Goal: Check status: Check status

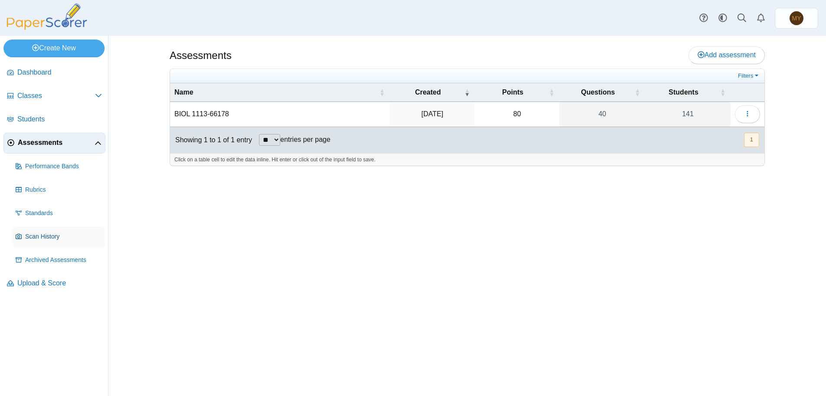
click at [43, 238] on span "Scan History" at bounding box center [63, 237] width 77 height 9
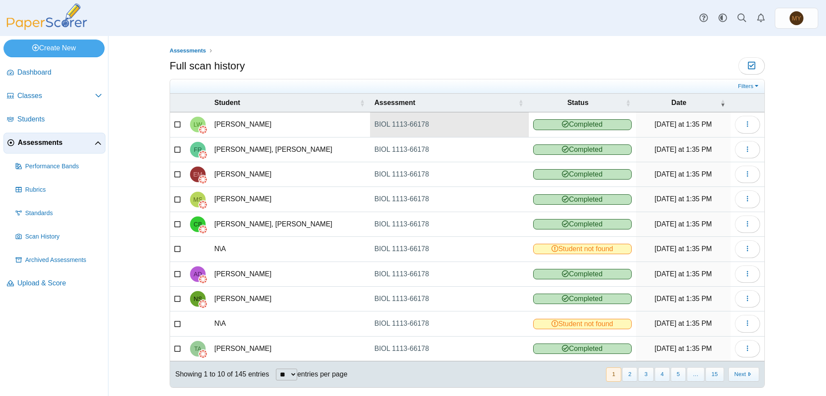
click at [388, 126] on link "BIOL 1113-66178" at bounding box center [449, 124] width 158 height 24
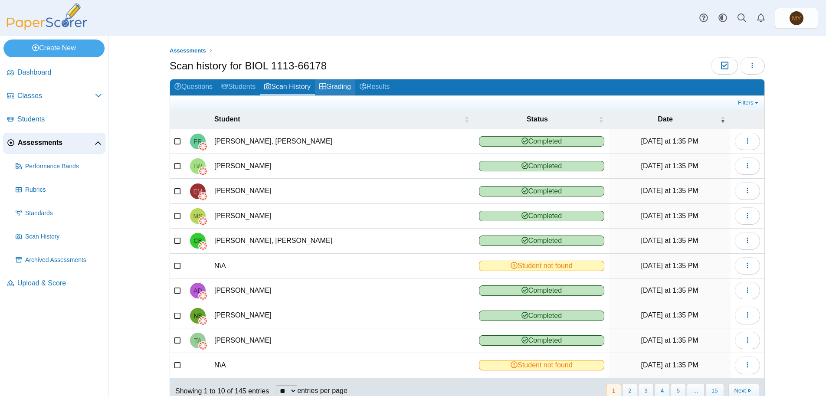
click at [336, 87] on link "Grading" at bounding box center [335, 87] width 40 height 16
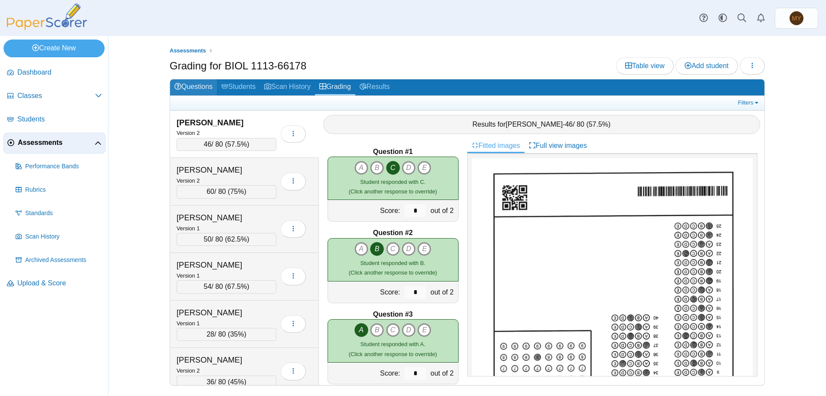
click at [200, 87] on link "Questions" at bounding box center [193, 87] width 47 height 16
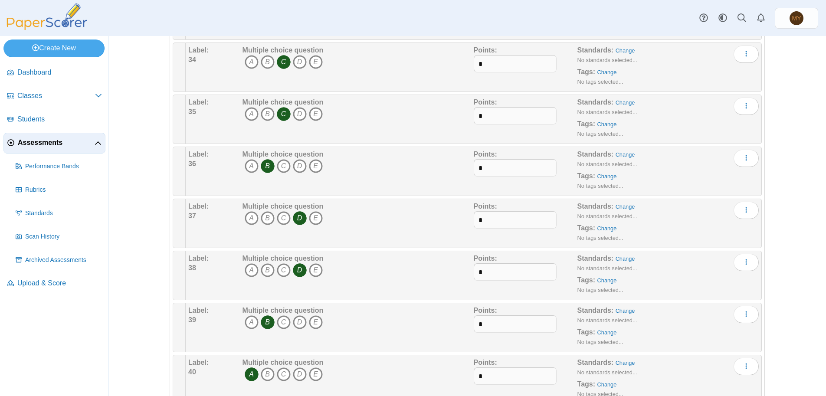
scroll to position [1866, 0]
